Goal: Information Seeking & Learning: Learn about a topic

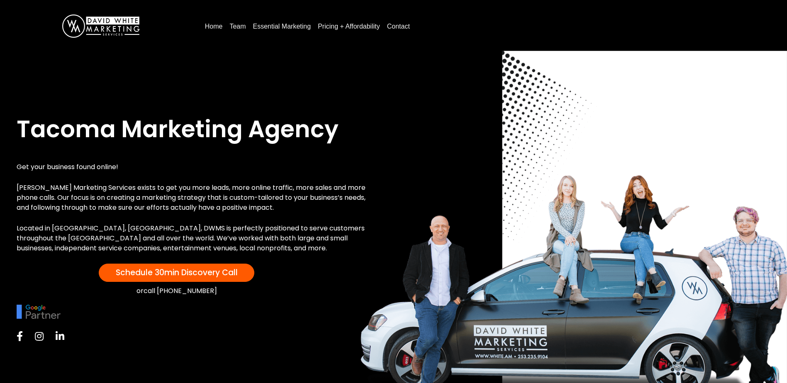
click at [345, 27] on link "Pricing + Affordability" at bounding box center [348, 26] width 69 height 13
